Goal: Task Accomplishment & Management: Manage account settings

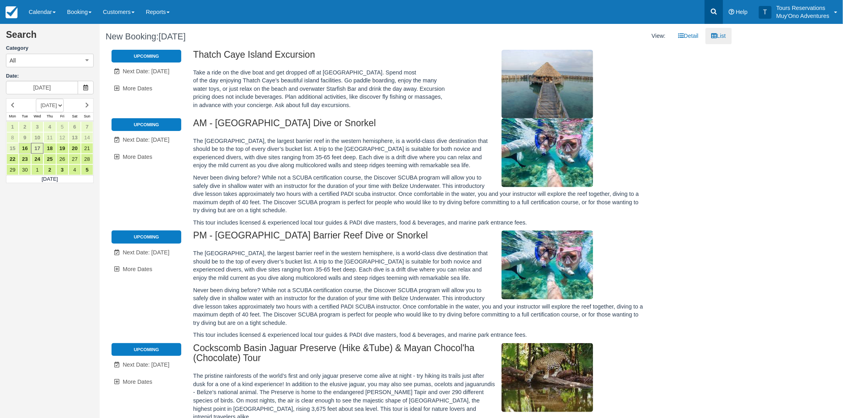
click at [716, 6] on link at bounding box center [714, 12] width 18 height 24
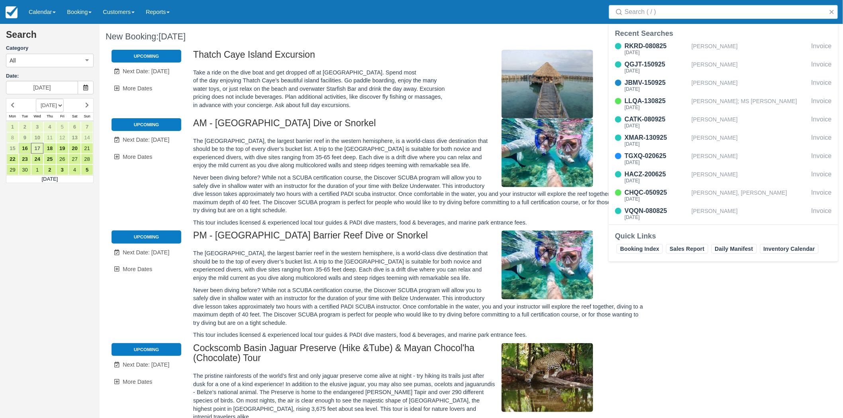
click at [654, 13] on input "Search" at bounding box center [725, 12] width 201 height 14
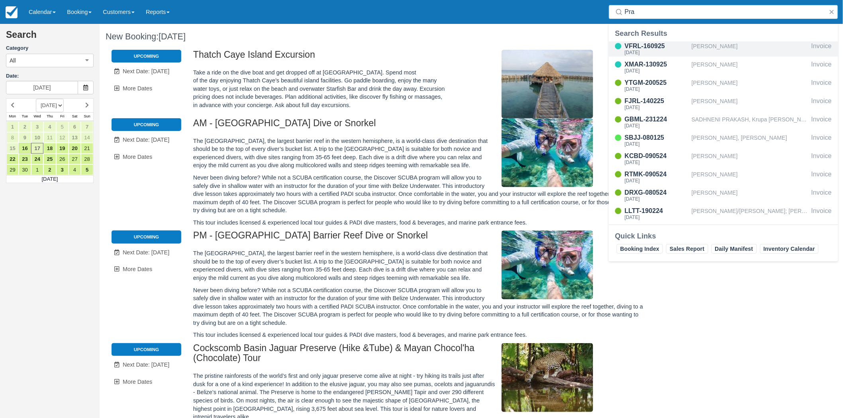
type input "Pra"
click at [648, 50] on div "[DATE]" at bounding box center [657, 52] width 64 height 5
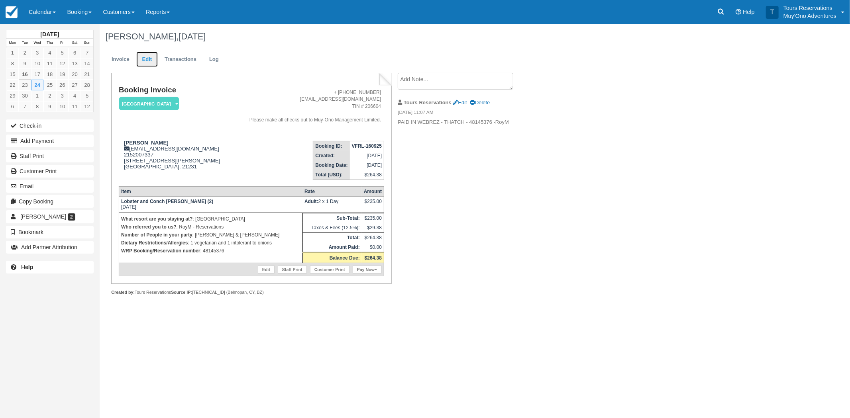
click at [139, 55] on link "Edit" at bounding box center [147, 60] width 22 height 16
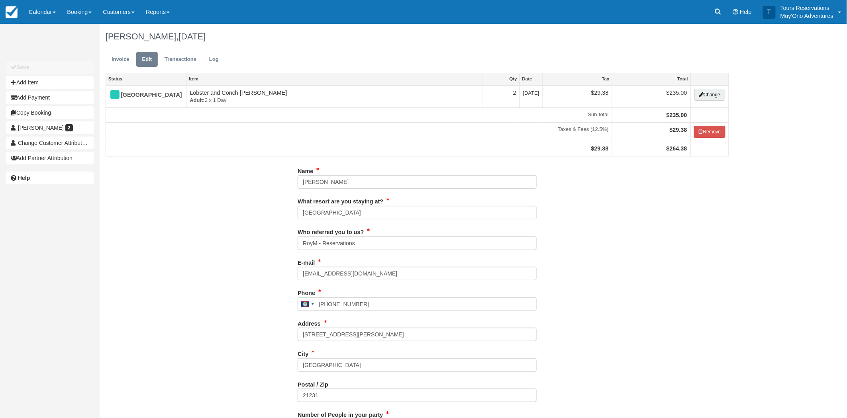
type input "2152007337"
click at [703, 90] on button "Change" at bounding box center [710, 95] width 30 height 12
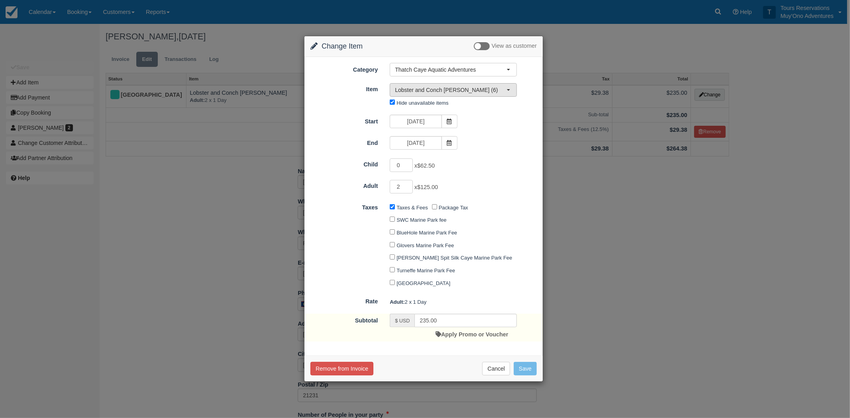
click at [448, 90] on span "Lobster and Conch Hunt (6)" at bounding box center [451, 90] width 112 height 8
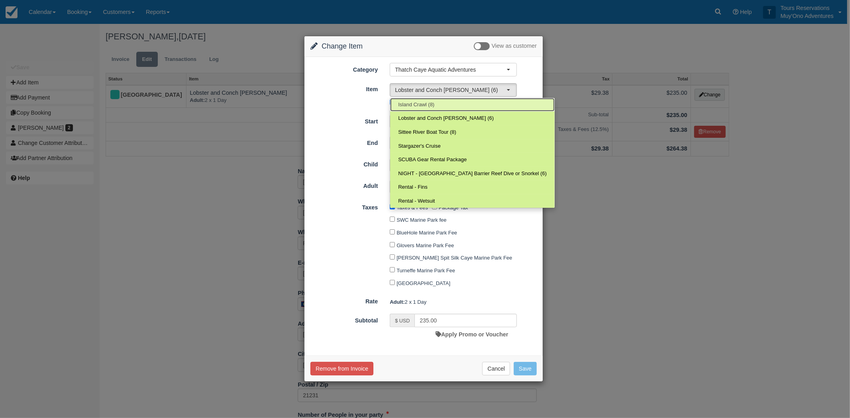
click at [434, 104] on span "Island Crawl (8)" at bounding box center [416, 105] width 36 height 8
select select "305"
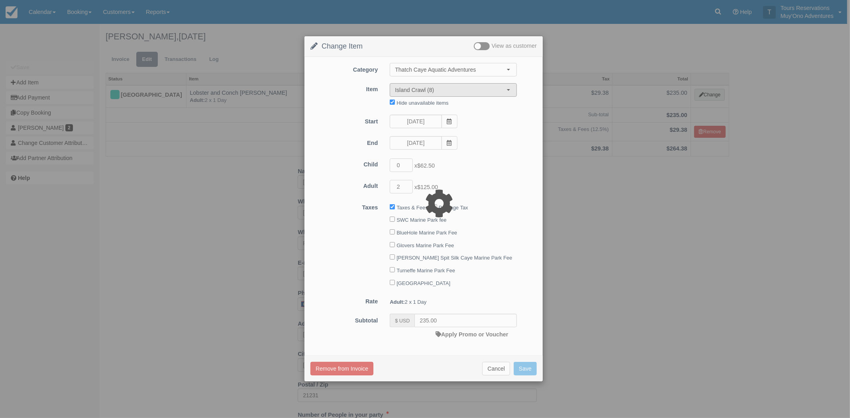
type input "250.00"
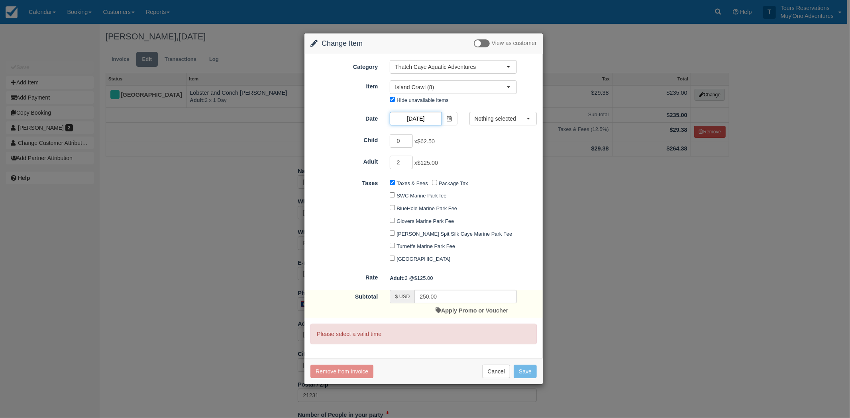
click at [428, 115] on input "09/24/25" at bounding box center [416, 119] width 52 height 14
click at [491, 114] on button "Nothing selected" at bounding box center [502, 119] width 67 height 14
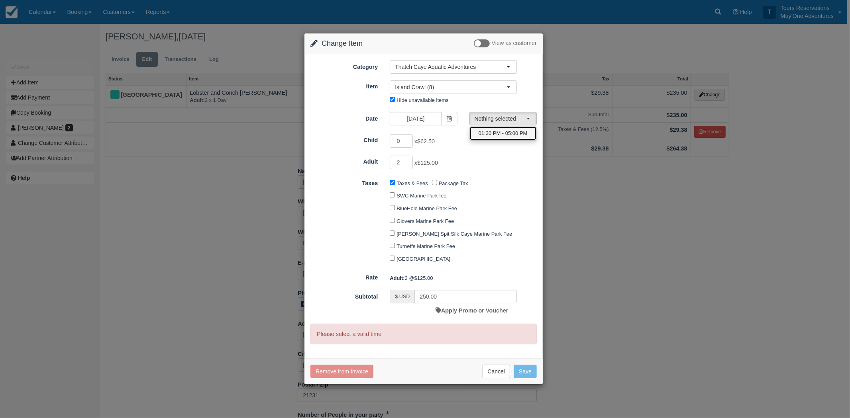
click at [496, 135] on span "01:30 PM - 05:00 PM" at bounding box center [503, 134] width 49 height 8
select select "0"
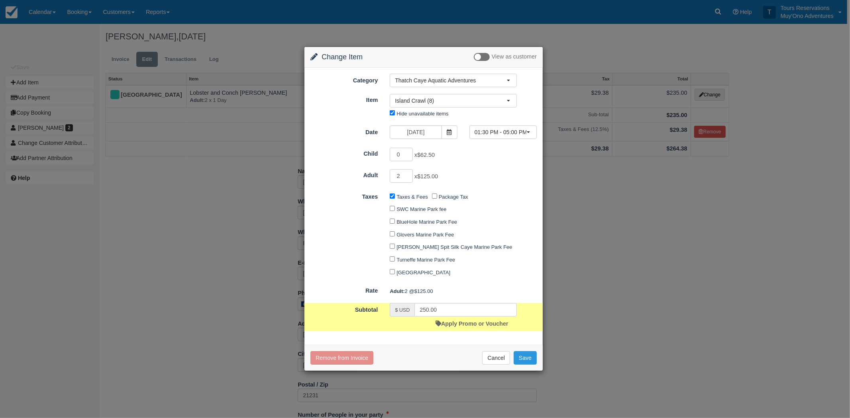
click at [491, 170] on div "2 x $125.00" at bounding box center [453, 177] width 139 height 16
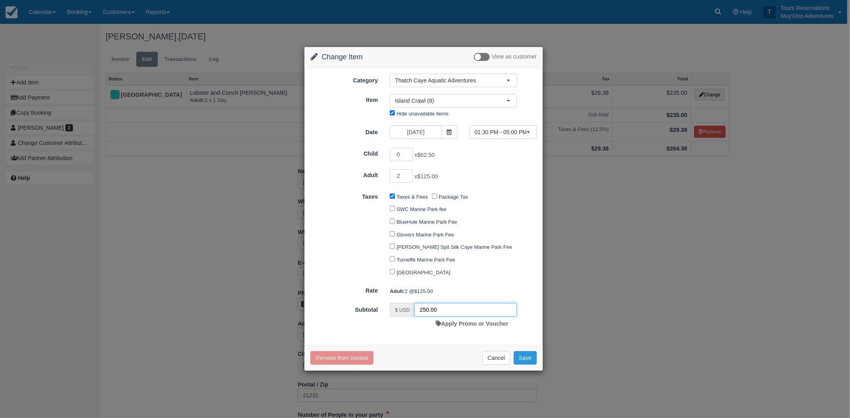
click at [436, 312] on input "250.00" at bounding box center [465, 310] width 102 height 14
type input "235"
click at [430, 340] on div "Category Thatch Caye Aquatic Adventures Agent Tours - San Pedro/Caye Caulker/Be…" at bounding box center [423, 207] width 238 height 278
click at [528, 356] on button "Save" at bounding box center [525, 358] width 23 height 14
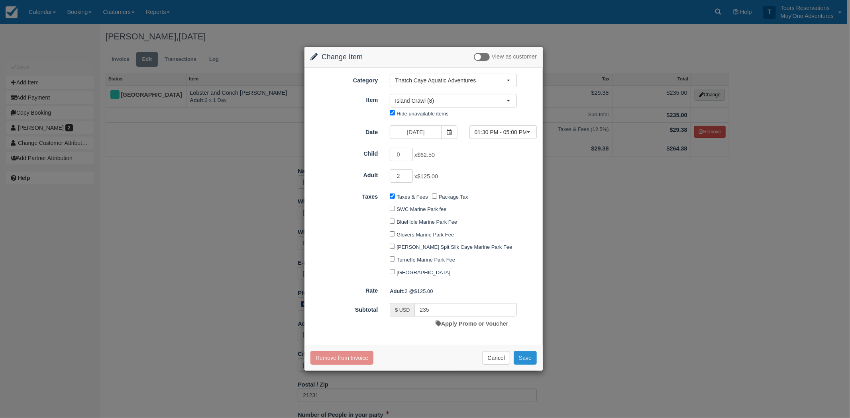
checkbox input "false"
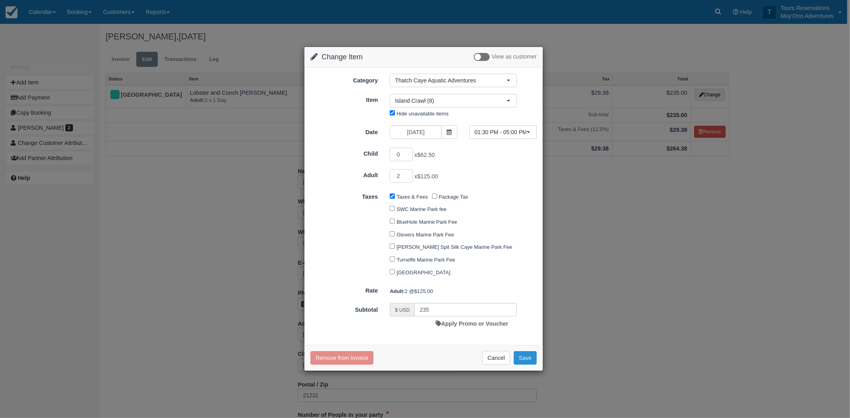
checkbox input "false"
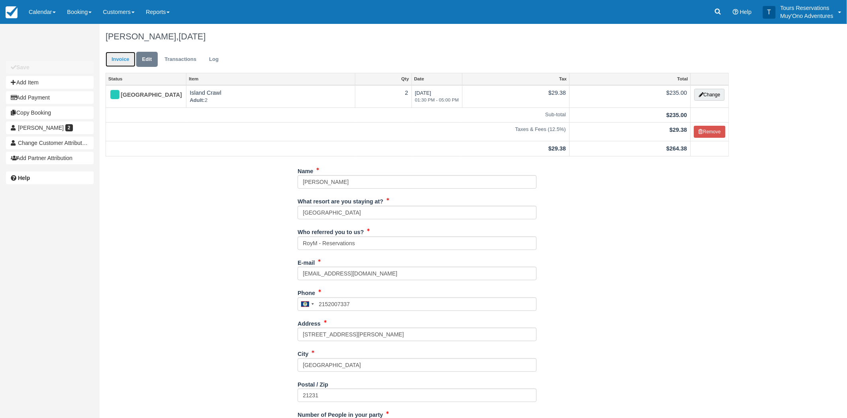
click at [120, 59] on link "Invoice" at bounding box center [121, 60] width 30 height 16
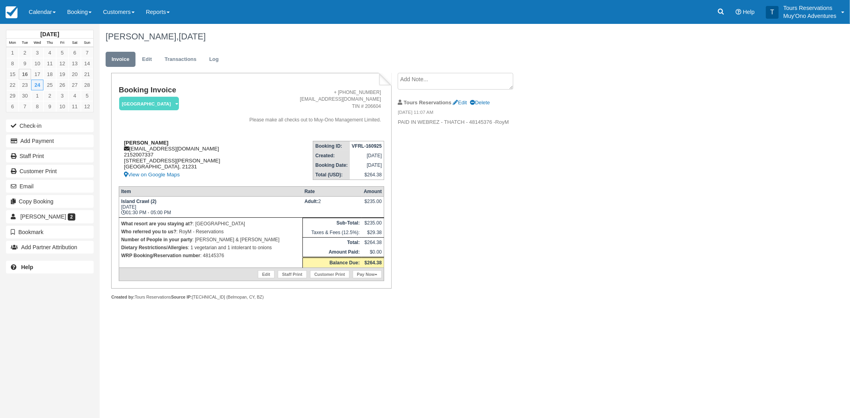
click at [146, 143] on strong "[PERSON_NAME]" at bounding box center [146, 143] width 45 height 6
copy div "[PERSON_NAME]"
